Goal: Information Seeking & Learning: Find specific fact

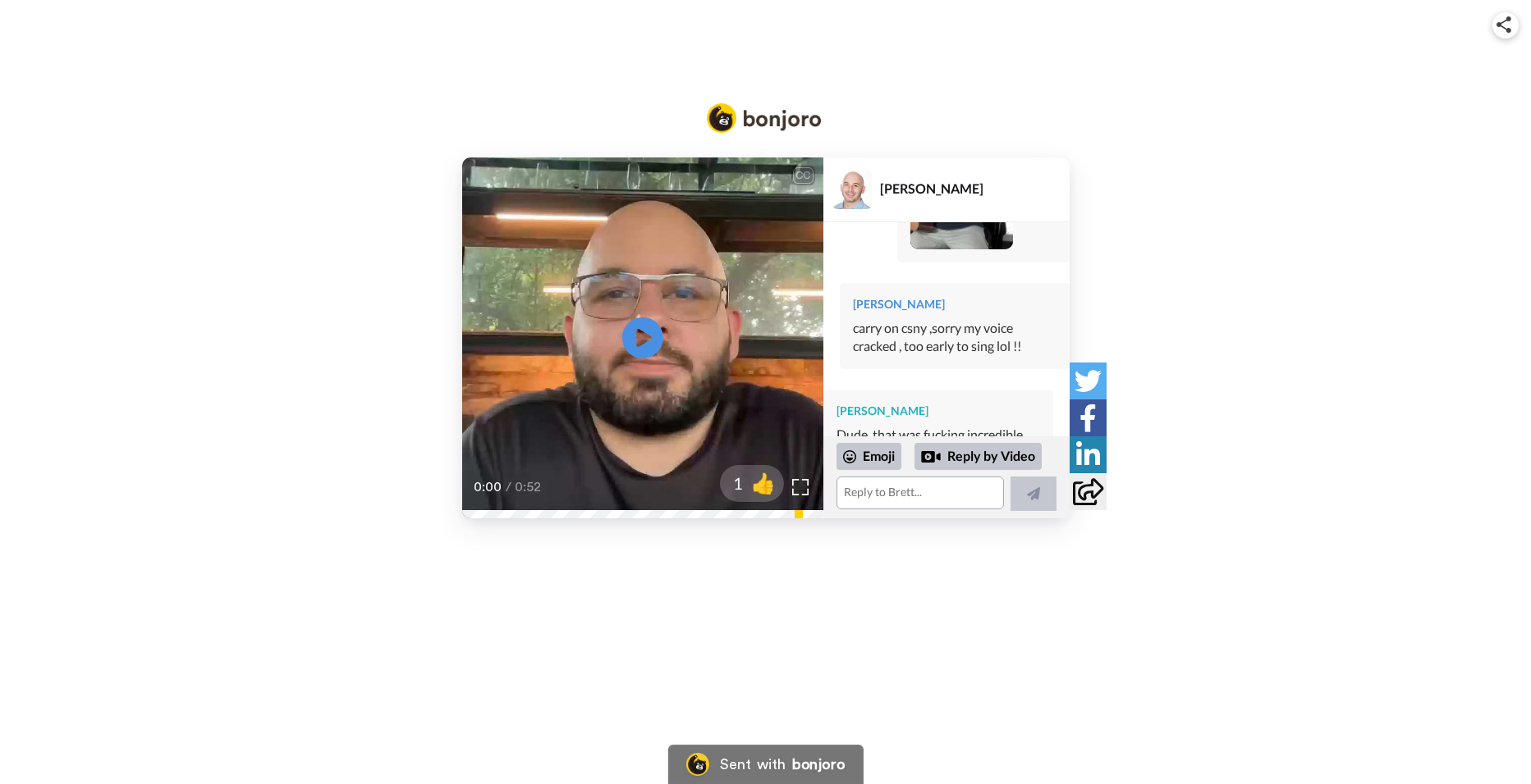
scroll to position [13419, 0]
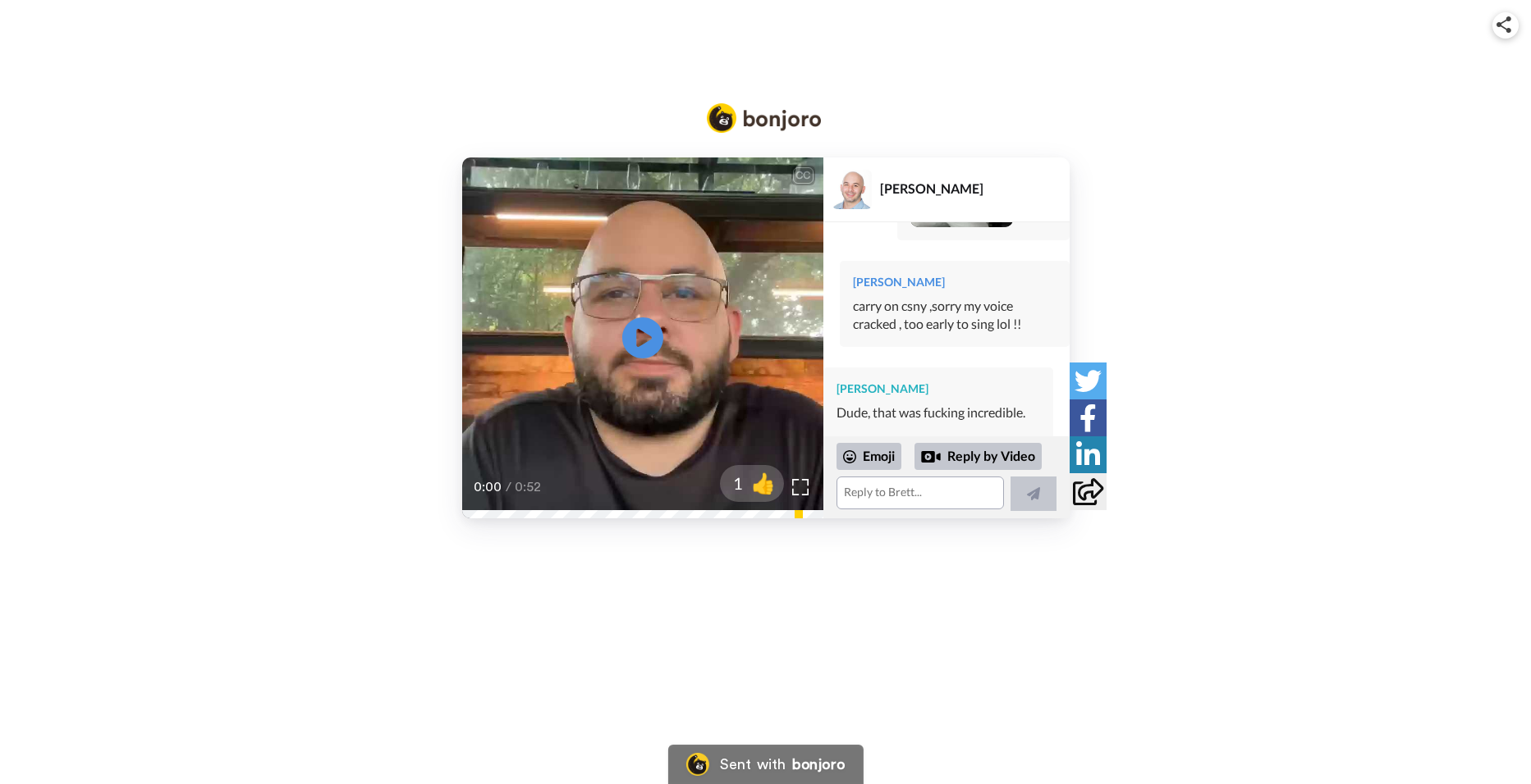
click at [963, 198] on img at bounding box center [961, 175] width 45 height 45
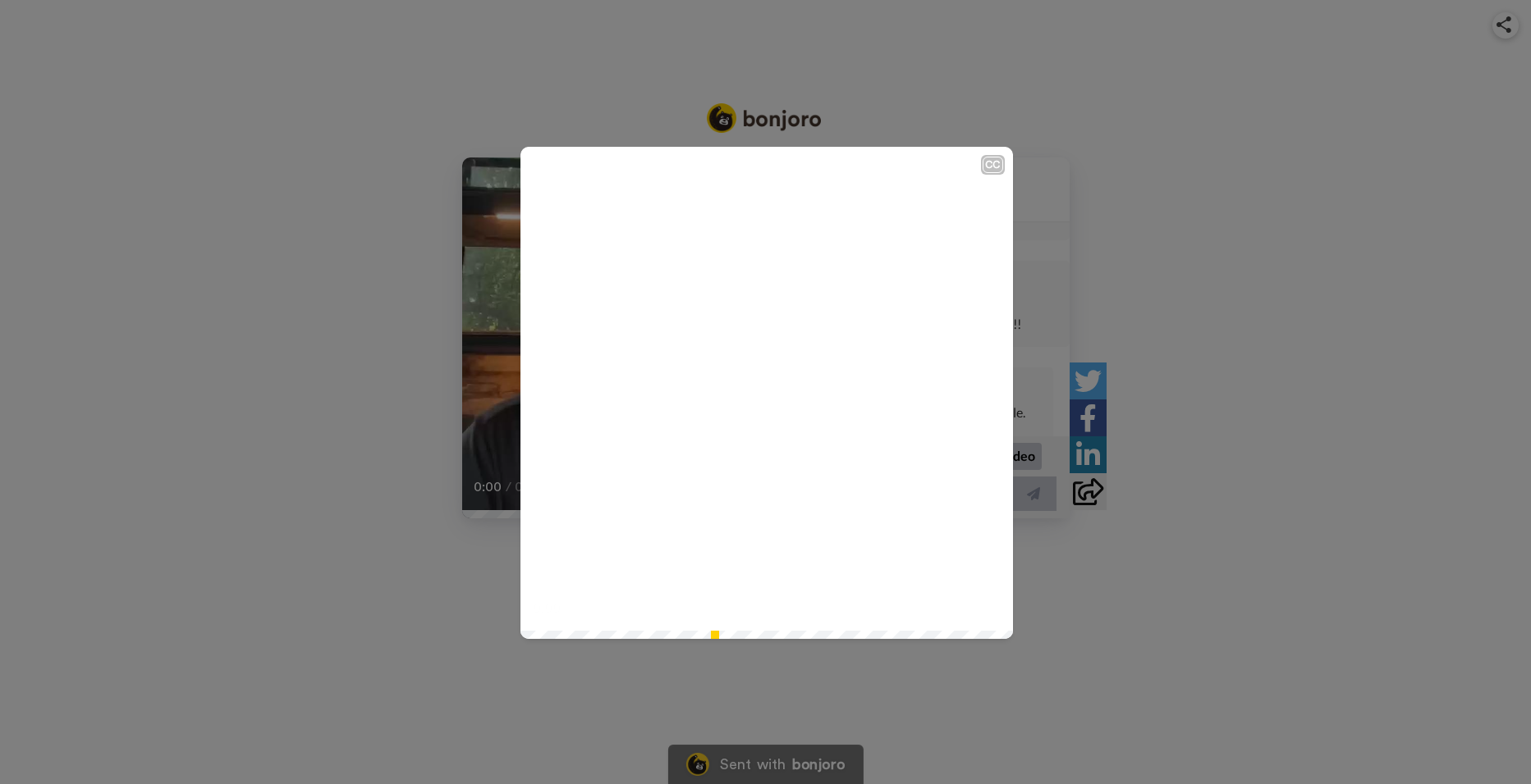
click at [750, 385] on icon at bounding box center [766, 392] width 43 height 43
click at [344, 236] on div "CC Play/Pause 2:06 / 2:07" at bounding box center [765, 392] width 1531 height 784
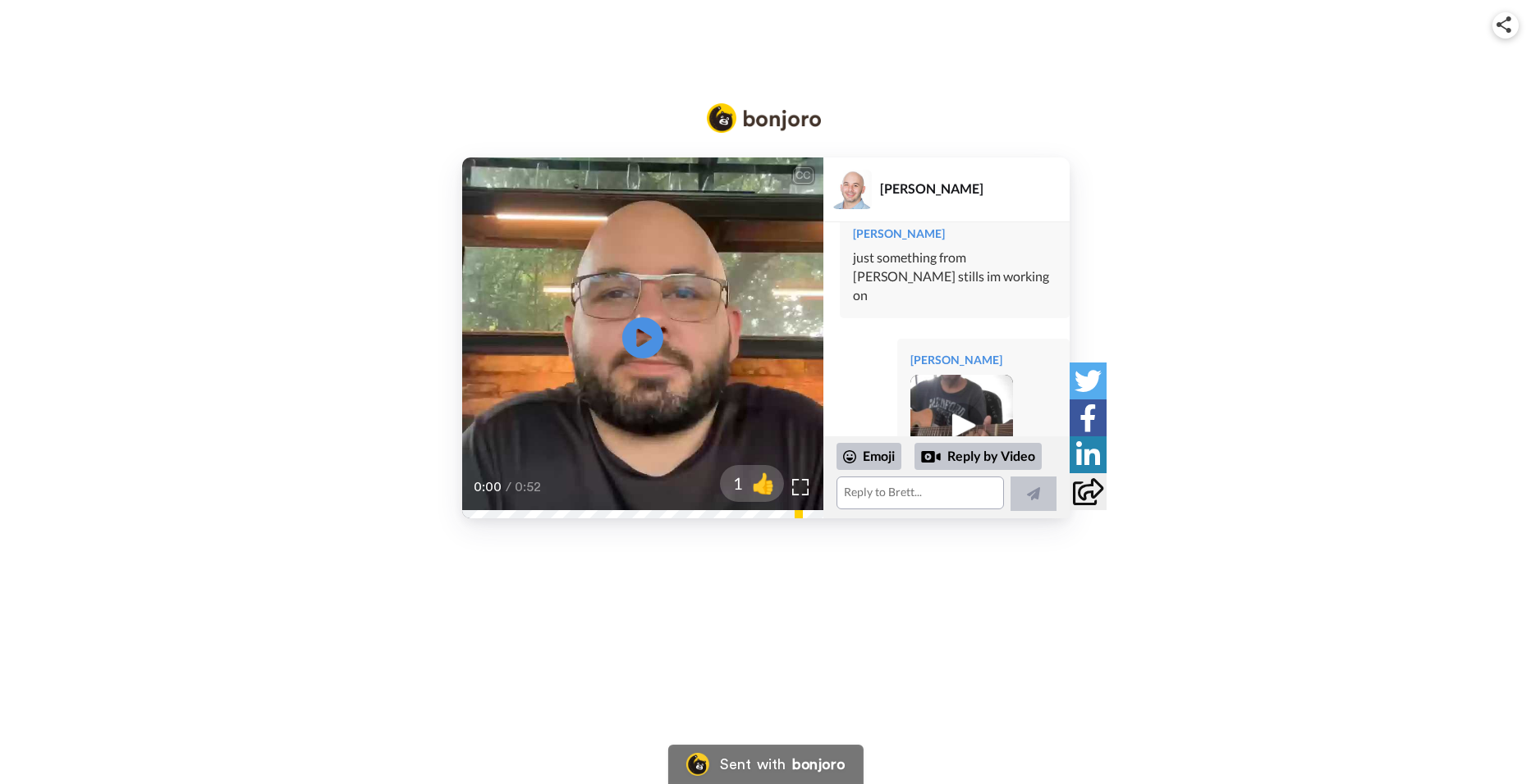
scroll to position [13176, 0]
click at [964, 142] on img at bounding box center [961, 119] width 45 height 45
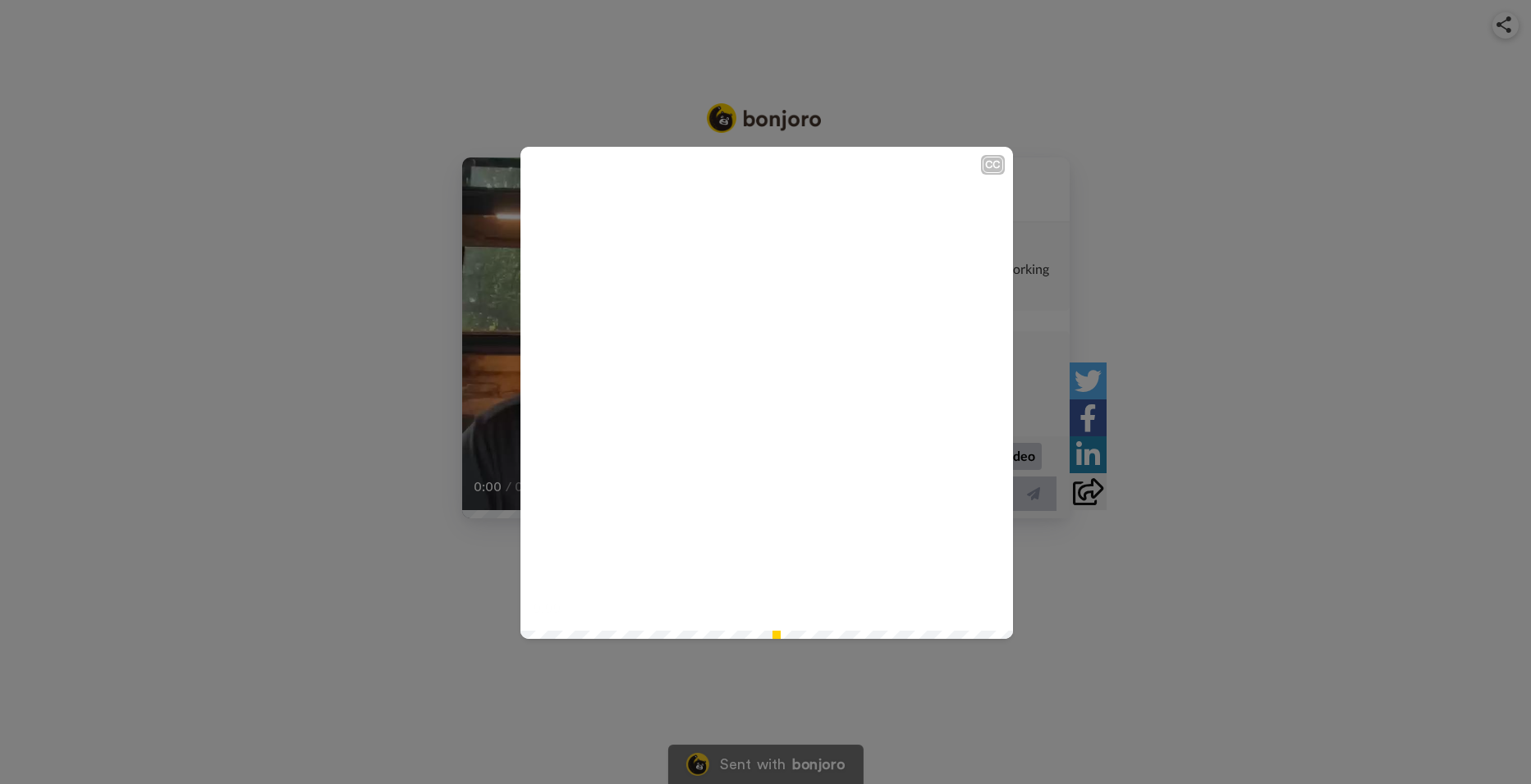
click at [745, 386] on icon at bounding box center [766, 392] width 43 height 43
click at [403, 153] on div "CC Play/Pause 1:36 / 1:36" at bounding box center [765, 392] width 1531 height 784
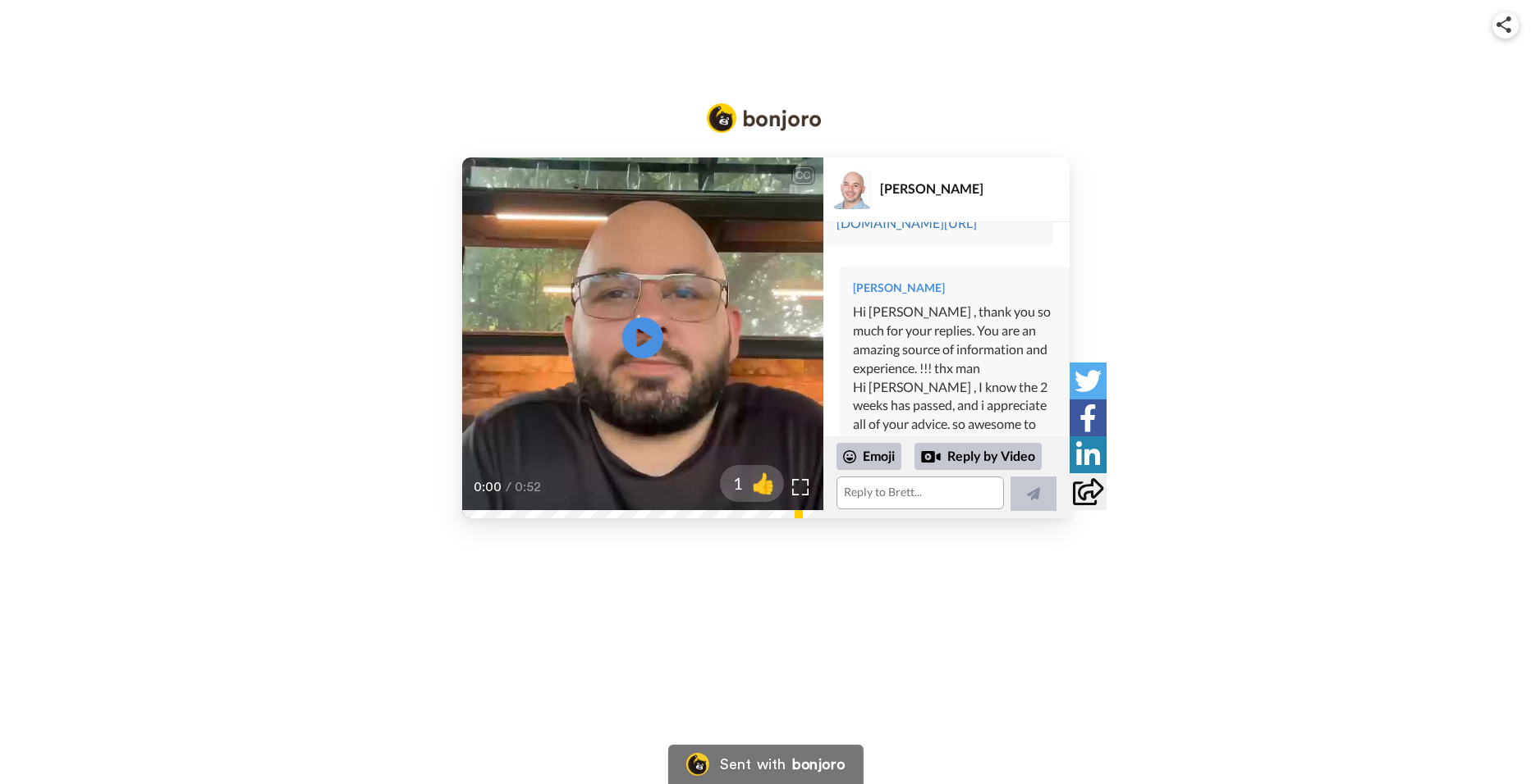
scroll to position [15254, 0]
click at [1069, 426] on div at bounding box center [1087, 417] width 37 height 37
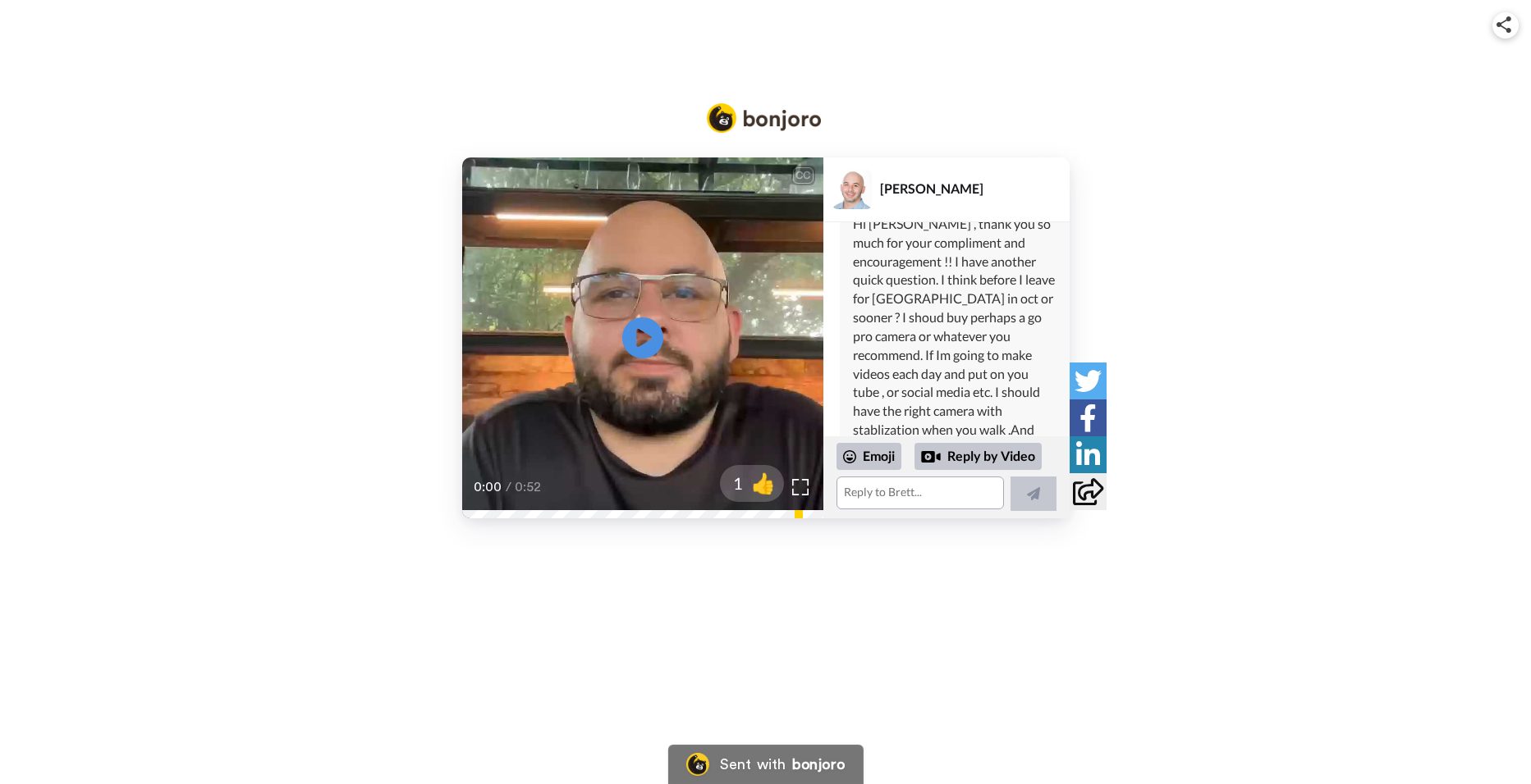
scroll to position [14191, 0]
click at [1074, 236] on div "CC Play/Pause 0:00 / 0:52 1 👍 [PERSON_NAME] Dev [PERSON_NAME] Hi [PERSON_NAME],…" at bounding box center [765, 338] width 1531 height 361
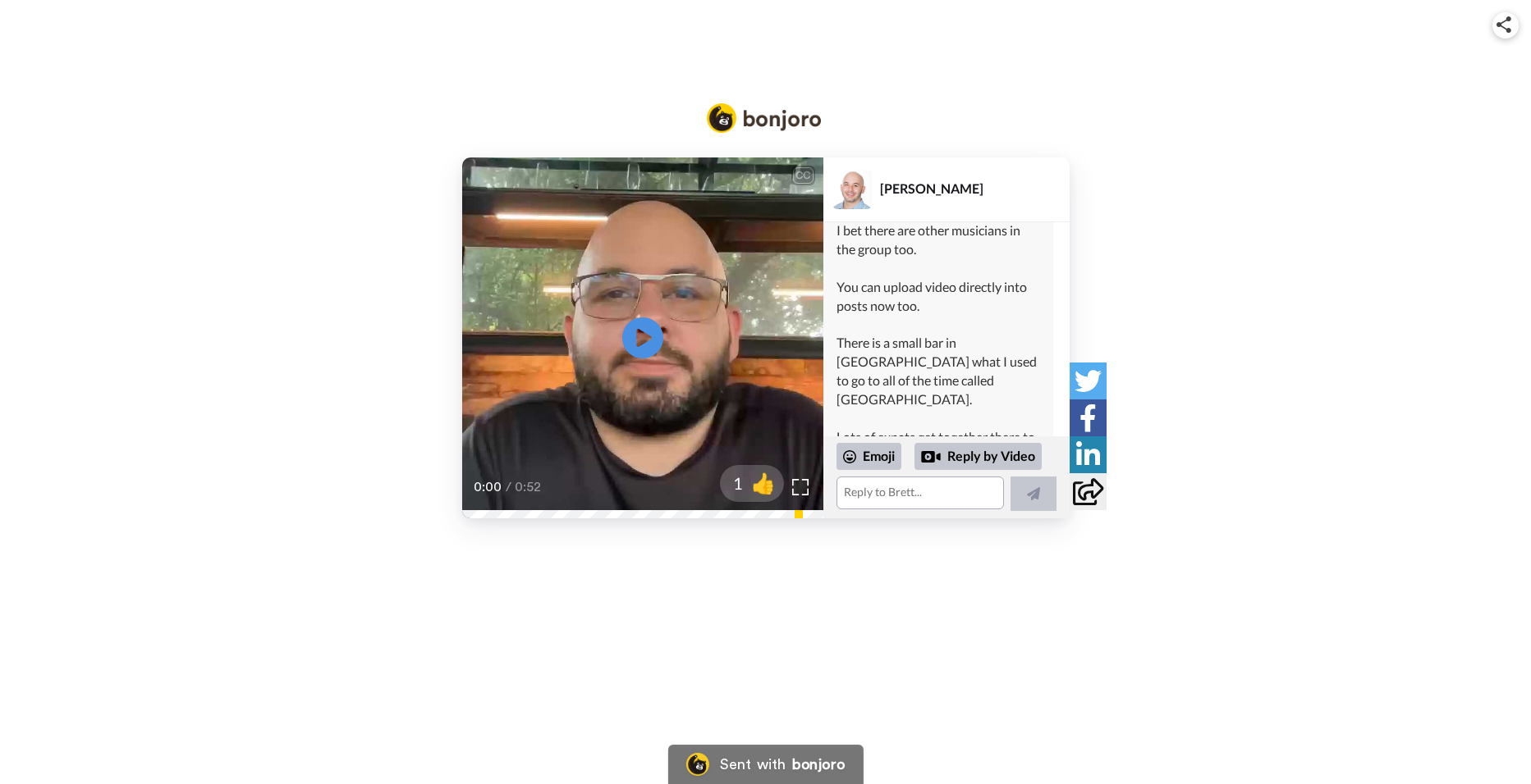
scroll to position [13699, 0]
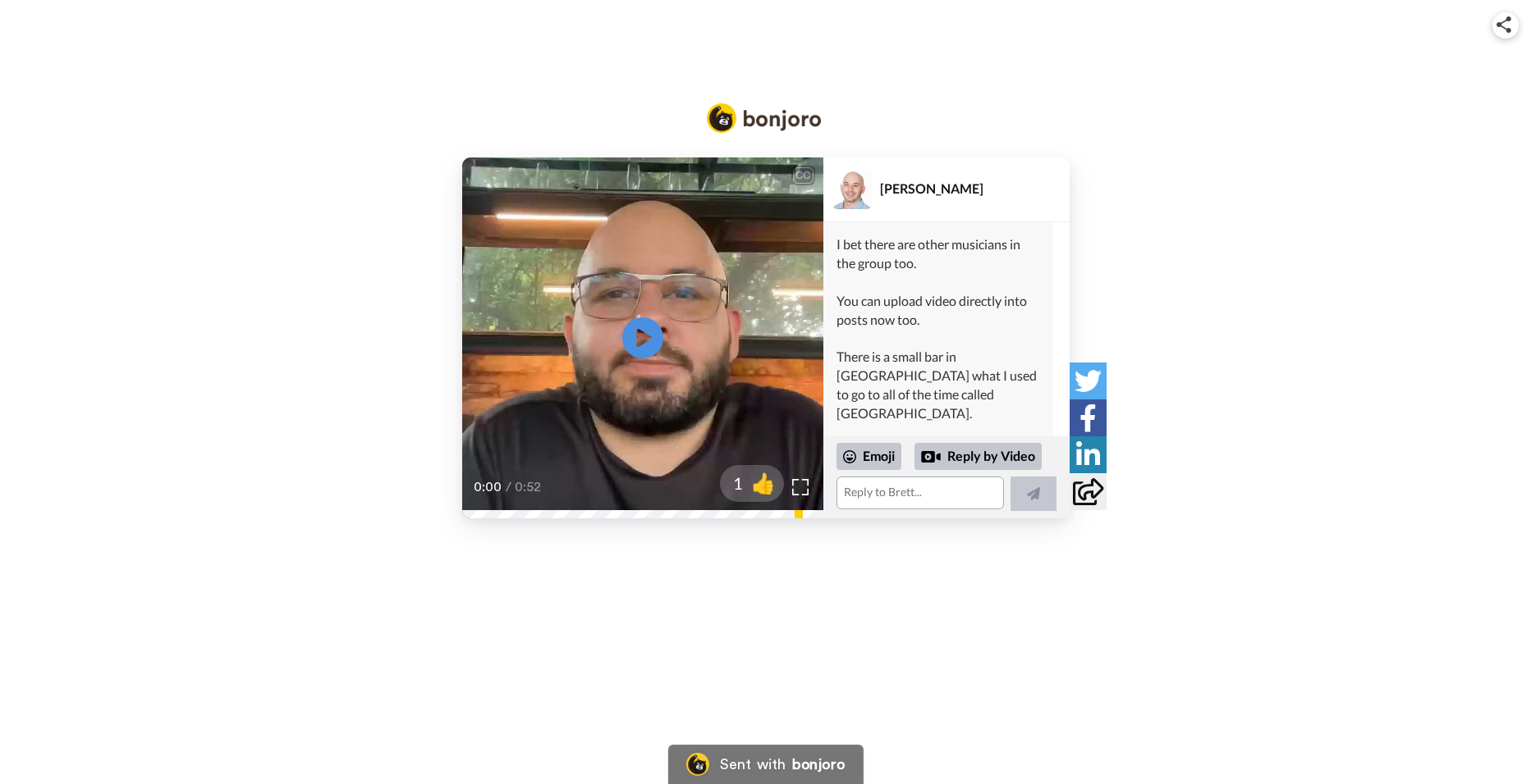
click at [1072, 234] on div "CC Play/Pause 0:00 / 0:52 1 👍 [PERSON_NAME] Dev [PERSON_NAME] Hi [PERSON_NAME],…" at bounding box center [765, 338] width 1531 height 361
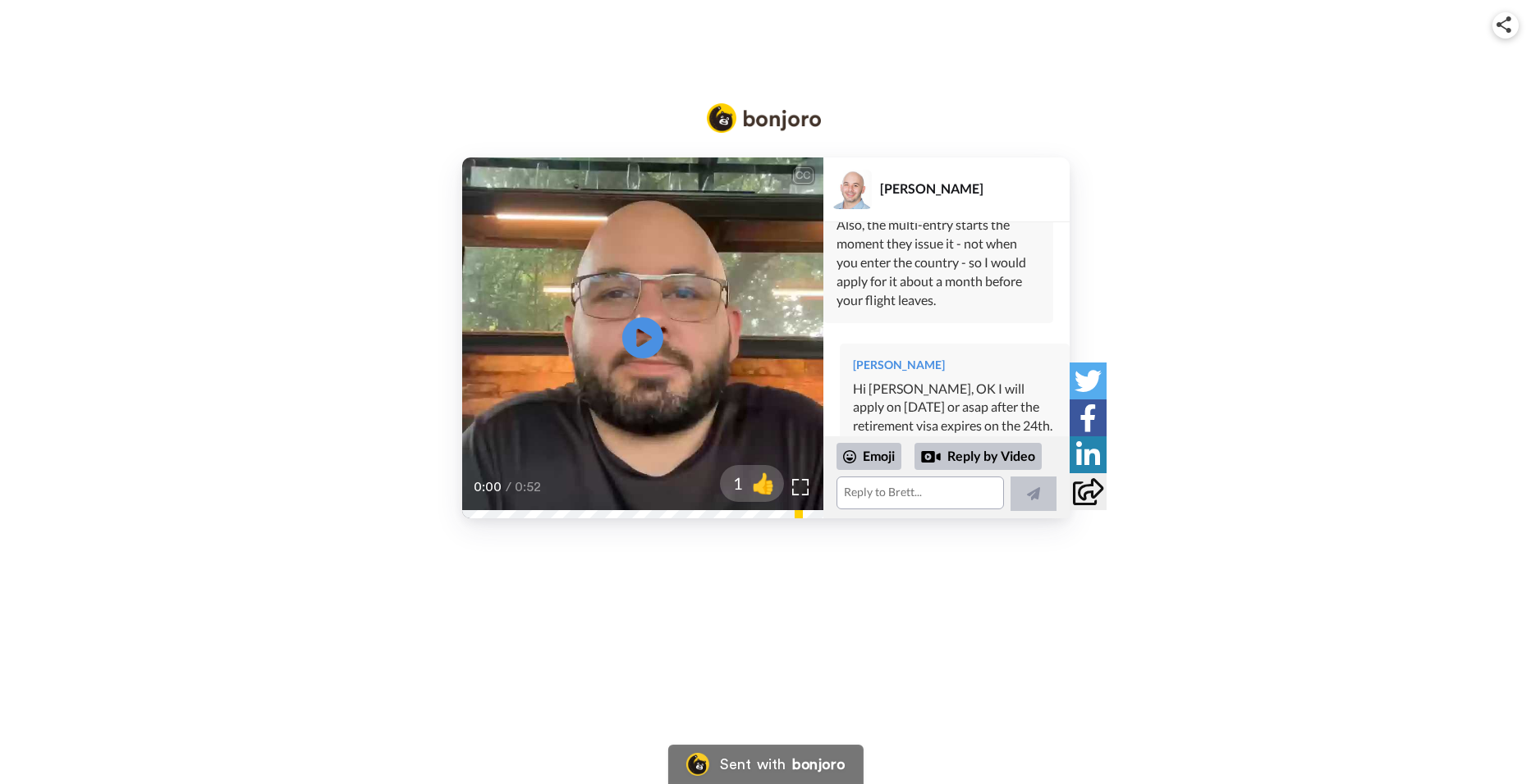
scroll to position [11338, 0]
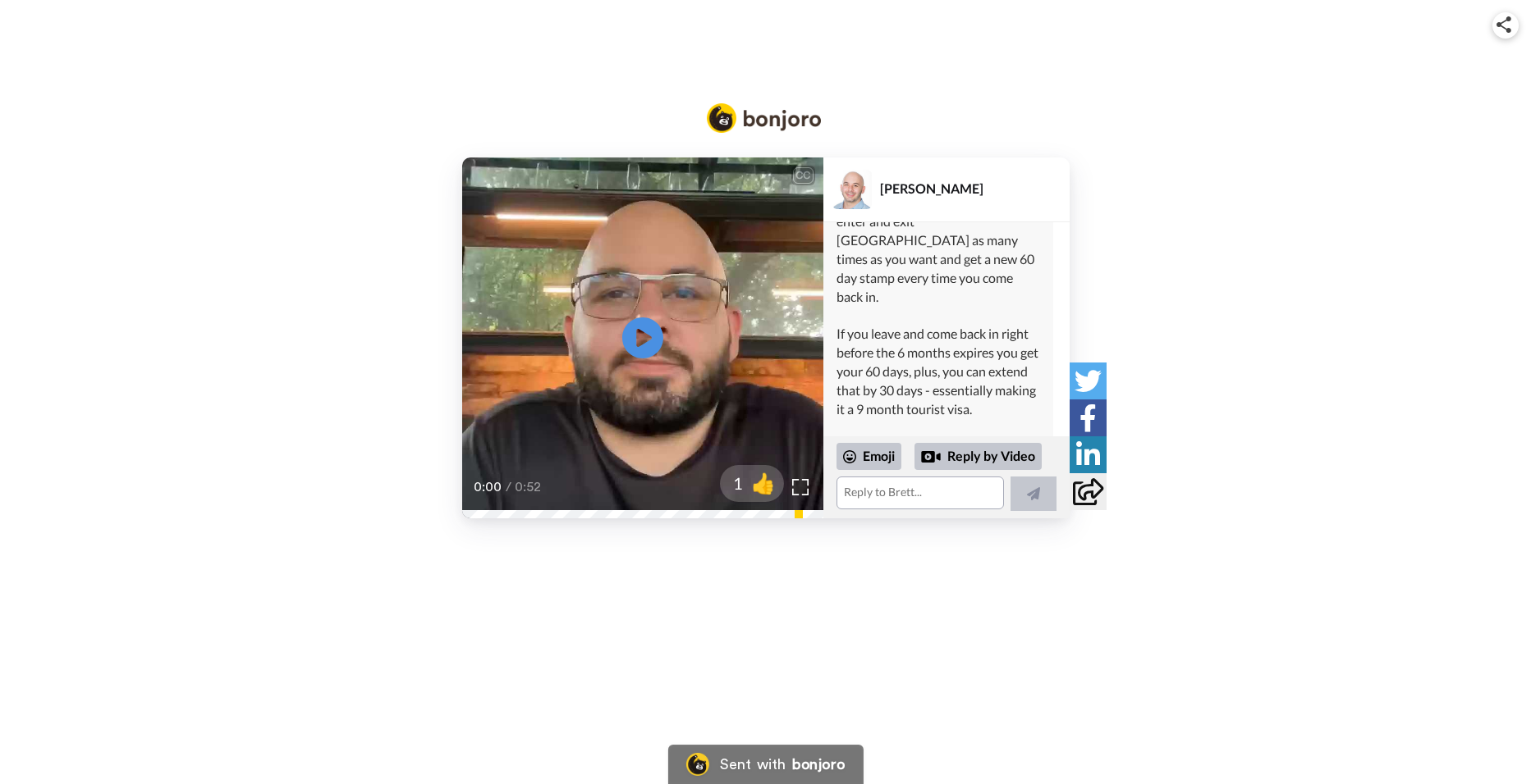
scroll to position [10386, 0]
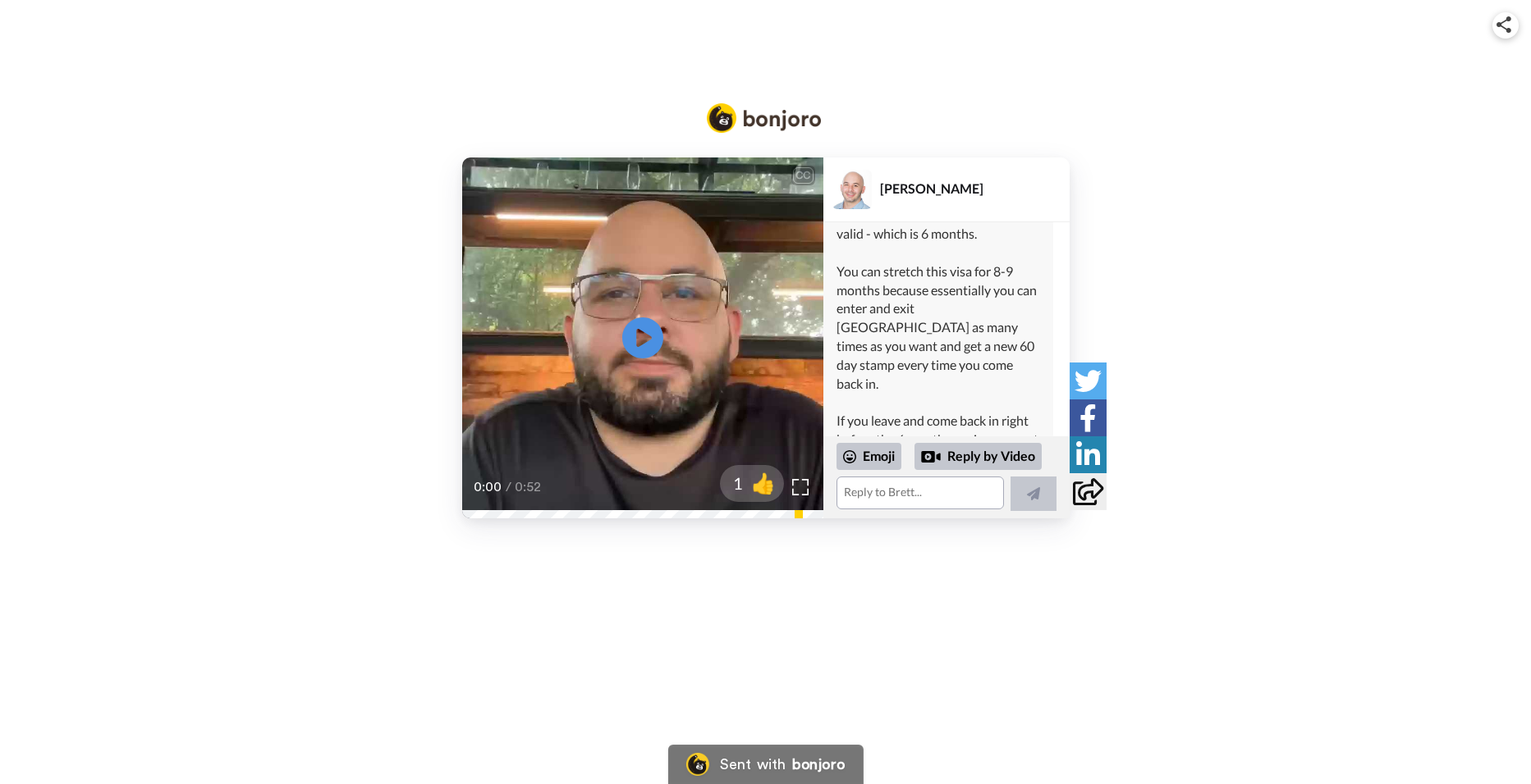
click at [882, 110] on link "[DOMAIN_NAME][URL]" at bounding box center [906, 102] width 140 height 15
click at [924, 110] on link "[DOMAIN_NAME][URL]" at bounding box center [906, 102] width 140 height 15
